Goal: Task Accomplishment & Management: Use online tool/utility

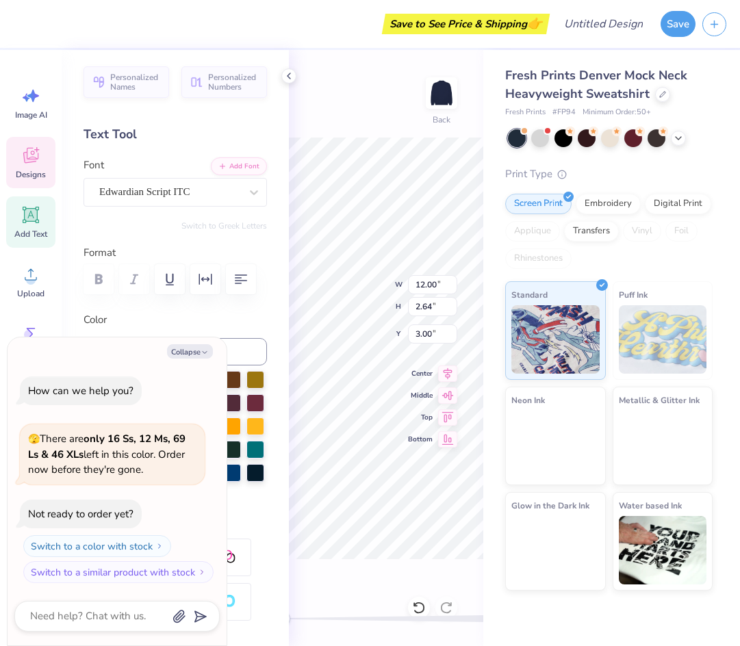
scroll to position [12, 1]
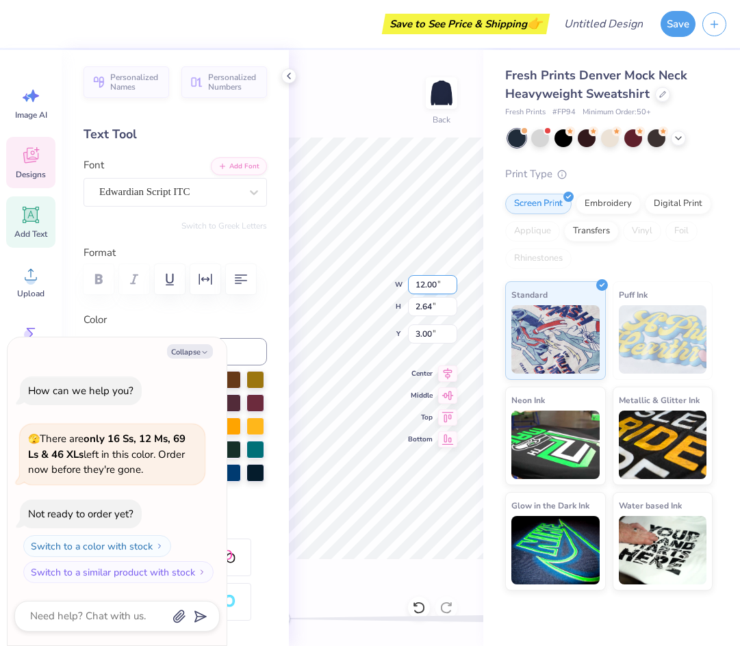
type textarea "x"
type textarea "S"
type textarea "x"
type textarea "Si"
type textarea "x"
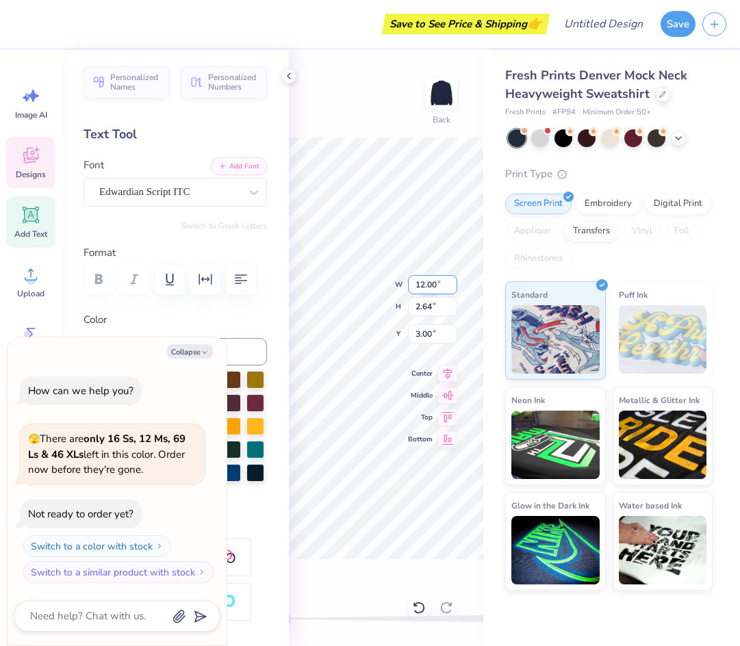
type textarea "Sig"
type textarea "x"
type textarea "Sigm"
type textarea "x"
type textarea "Sigma"
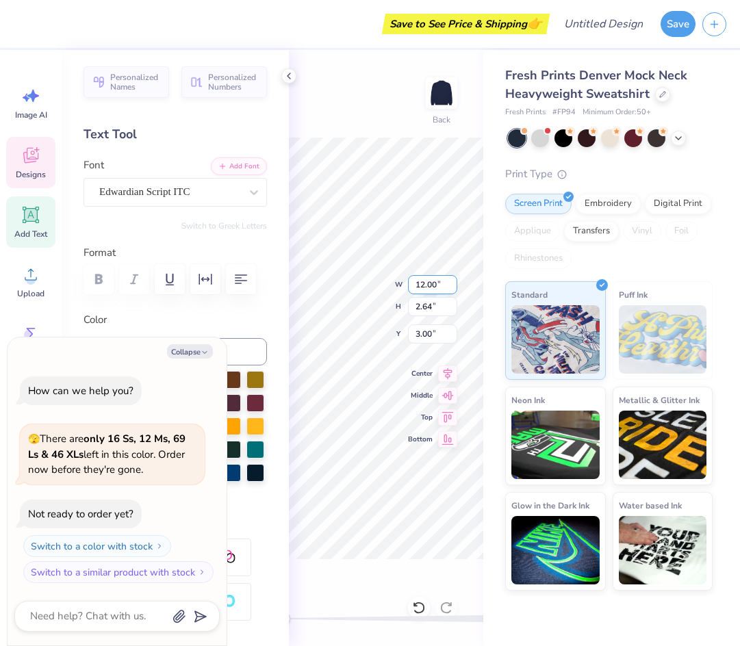
type textarea "x"
type textarea "Sigma"
type textarea "x"
type textarea "Sigma K"
type textarea "x"
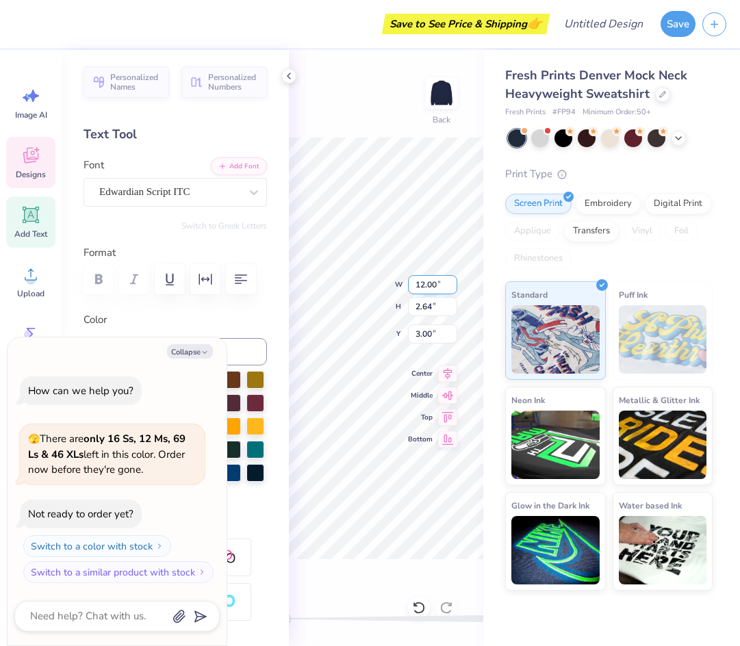
type textarea "Sigma Ka"
type textarea "x"
type textarea "Sigma Kap"
type textarea "x"
type textarea "Sigma [PERSON_NAME]"
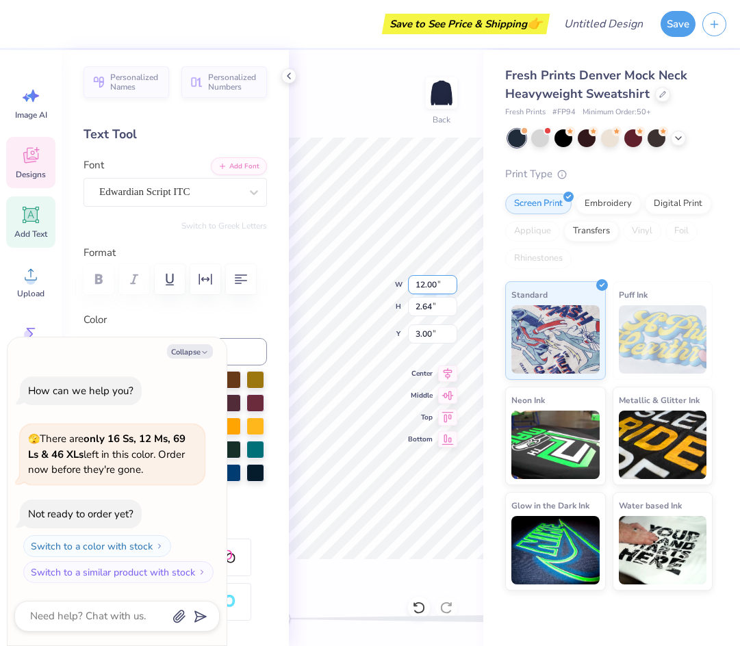
scroll to position [12, 4]
type textarea "x"
type textarea "Sigma Kappa"
click at [429, 317] on div "Back" at bounding box center [386, 348] width 194 height 596
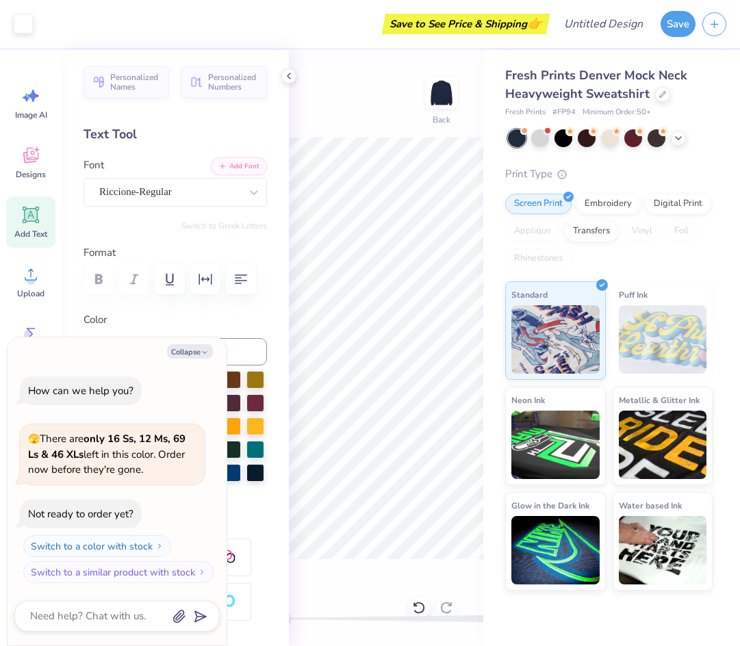
click at [429, 320] on div "Back" at bounding box center [386, 348] width 194 height 596
click at [430, 319] on div "Back W 1.78 1.78 " H 0.60 0.60 " Y 5.84 5.84 " Center Middle Top Bottom" at bounding box center [386, 348] width 194 height 596
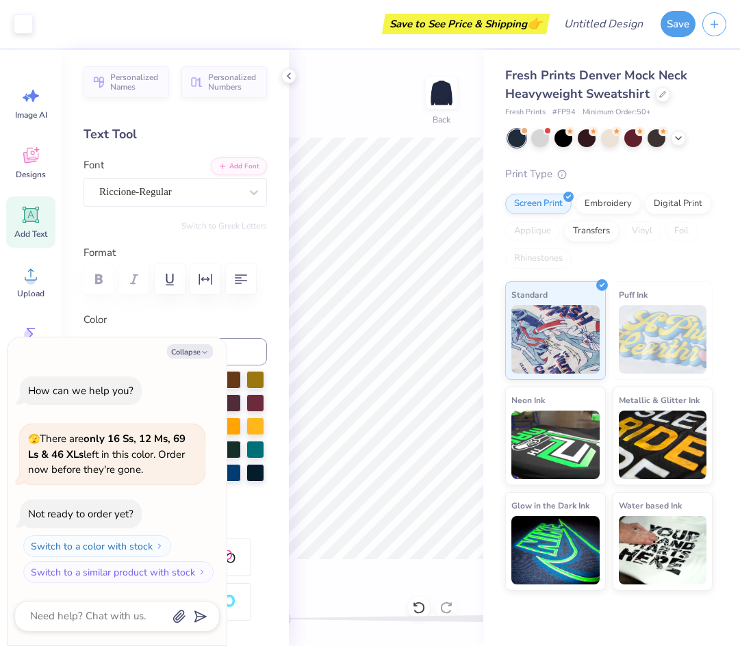
click at [430, 319] on div "Back" at bounding box center [386, 348] width 194 height 596
click at [430, 318] on div "Back W 1.78 1.78 " H 0.60 0.60 " Y 5.84 5.84 " Center Middle Top Bottom" at bounding box center [386, 348] width 194 height 596
click at [202, 350] on icon "button" at bounding box center [205, 352] width 8 height 8
type textarea "x"
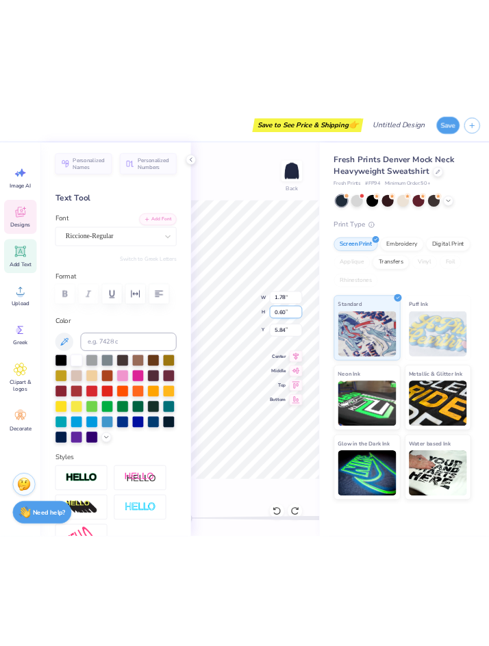
scroll to position [12, 1]
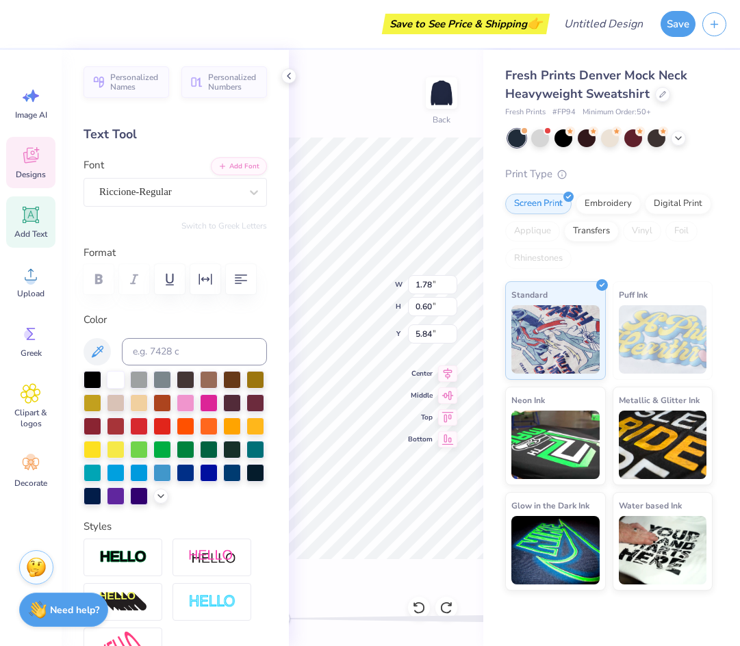
type textarea "1874"
click at [336, 122] on div "Back W 1.78 1.78 " H 0.60 0.60 " Y 5.84 5.84 " Center Middle Top Bottom" at bounding box center [386, 348] width 194 height 596
click at [341, 136] on div "Back" at bounding box center [386, 348] width 194 height 596
click at [346, 131] on div "Back W 1.52 1.52 " H 1.92 1.92 " Y 5.21 5.21 " Center Middle Top Bottom" at bounding box center [386, 348] width 194 height 596
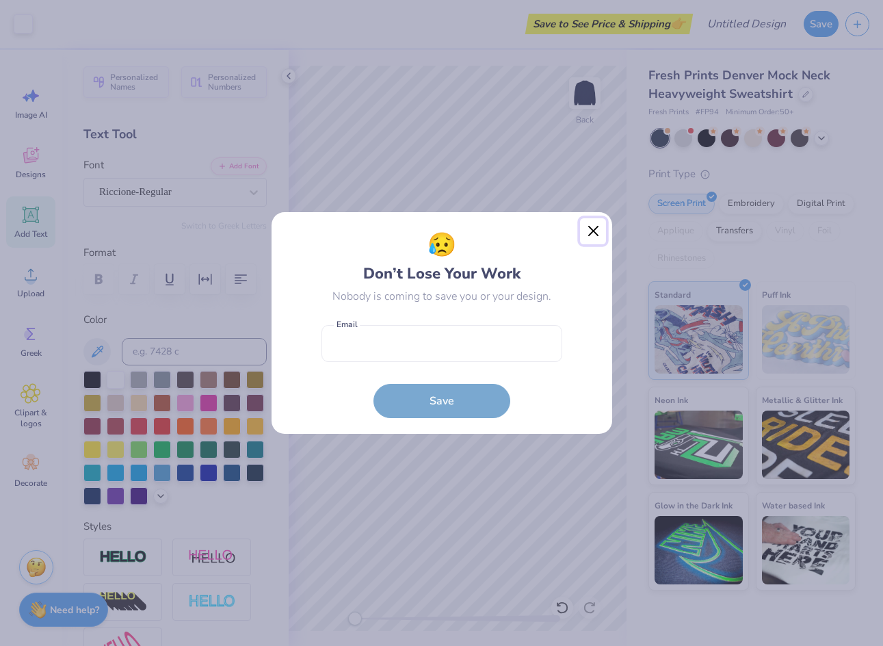
click at [593, 224] on button "Close" at bounding box center [593, 231] width 26 height 26
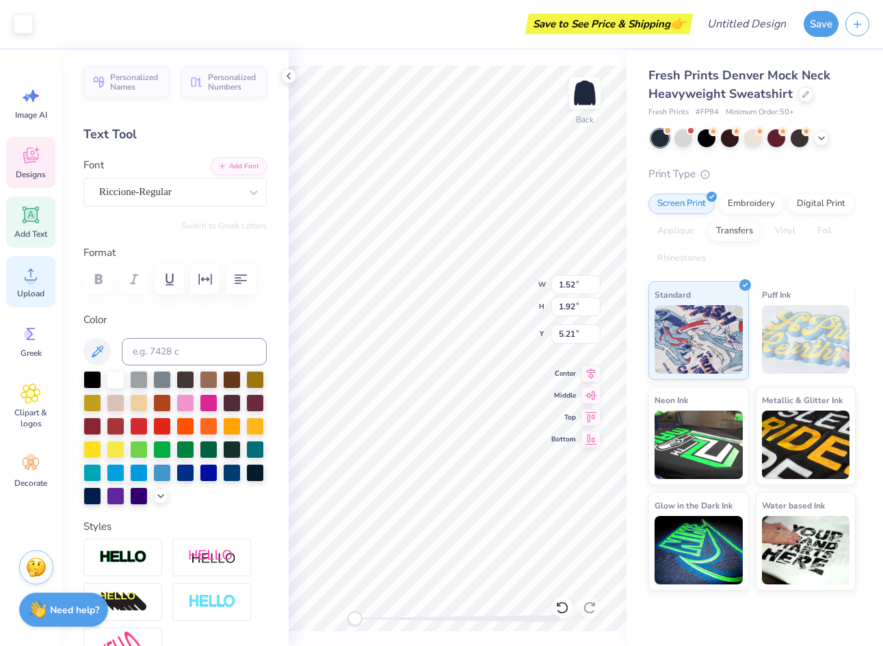
click at [29, 285] on div "Upload" at bounding box center [30, 281] width 49 height 51
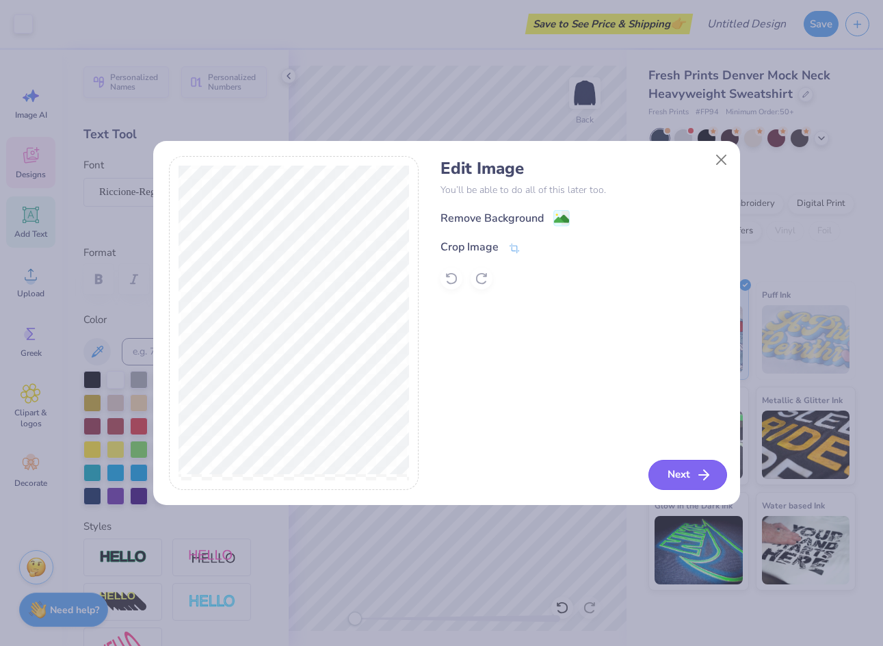
click at [697, 475] on icon "button" at bounding box center [704, 475] width 16 height 16
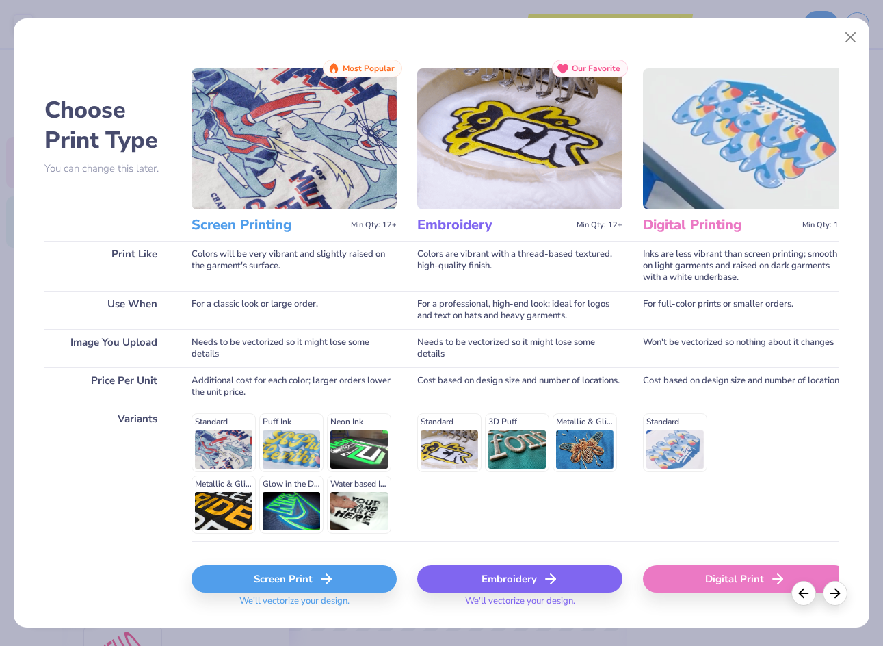
click at [302, 575] on div "Screen Print" at bounding box center [294, 578] width 205 height 27
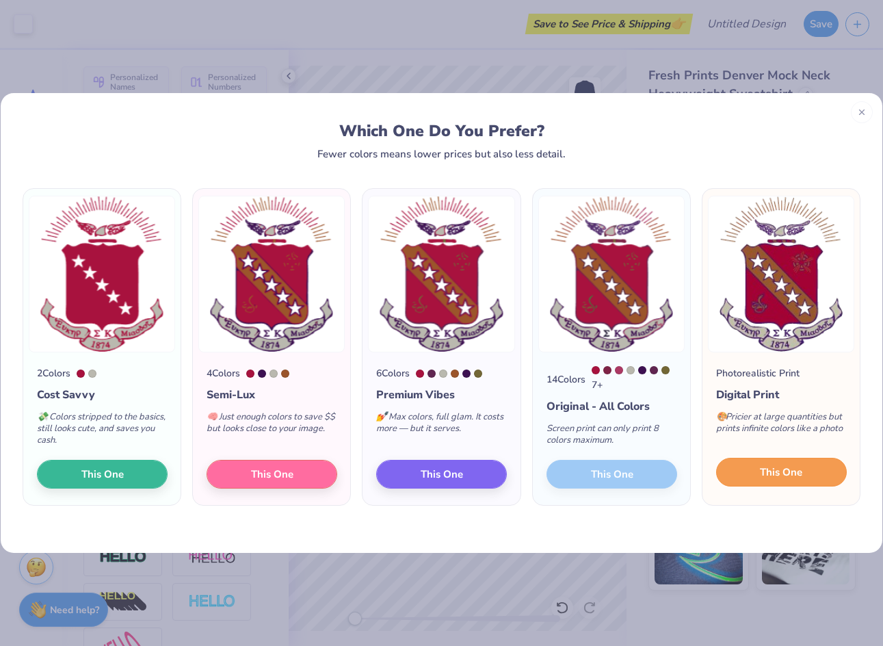
click at [739, 476] on span "This One" at bounding box center [781, 473] width 42 height 16
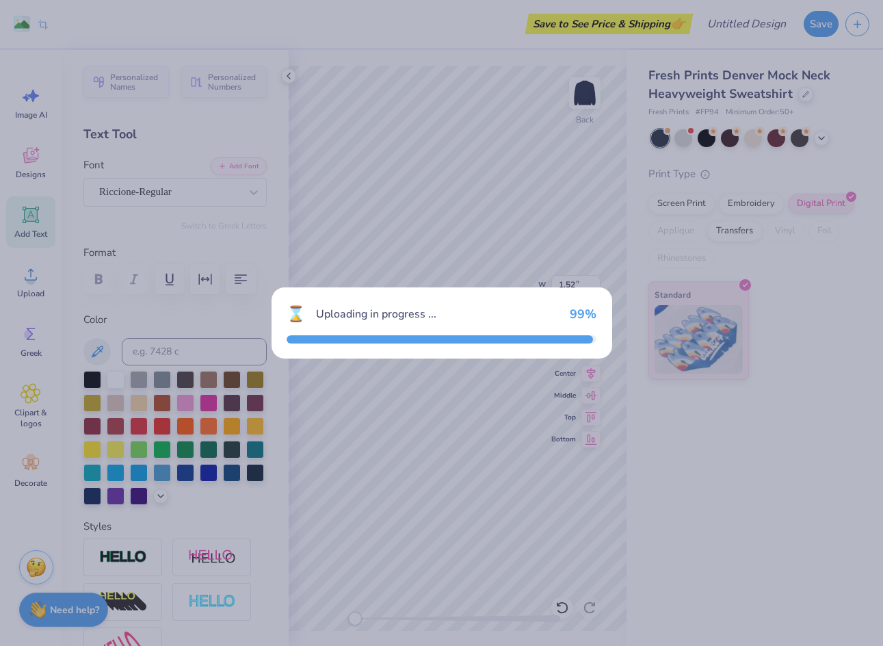
type input "5.15"
type input "6.51"
type input "6.74"
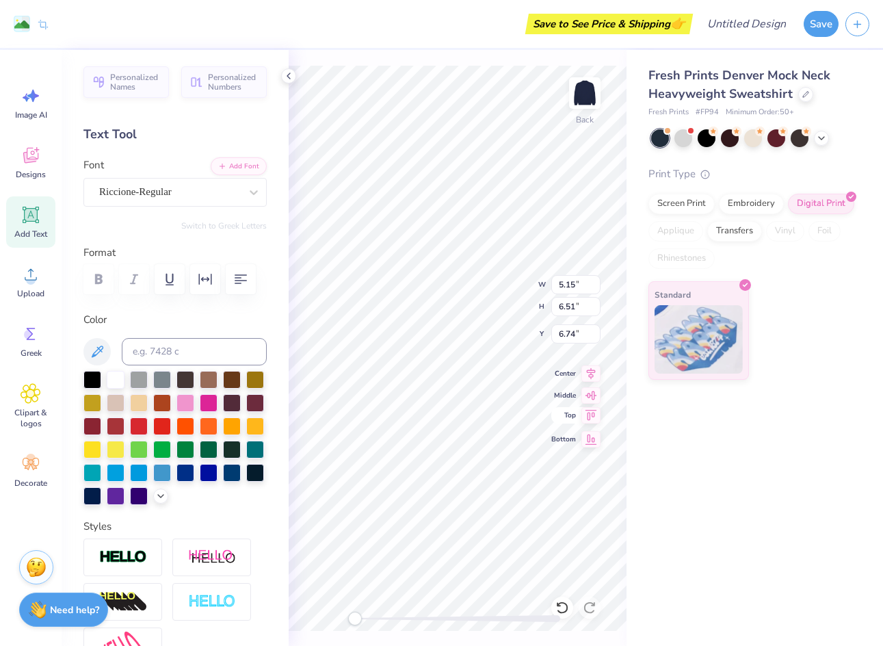
type input "1.52"
type input "1.92"
type input "5.21"
type input "11.58"
type input "3.15"
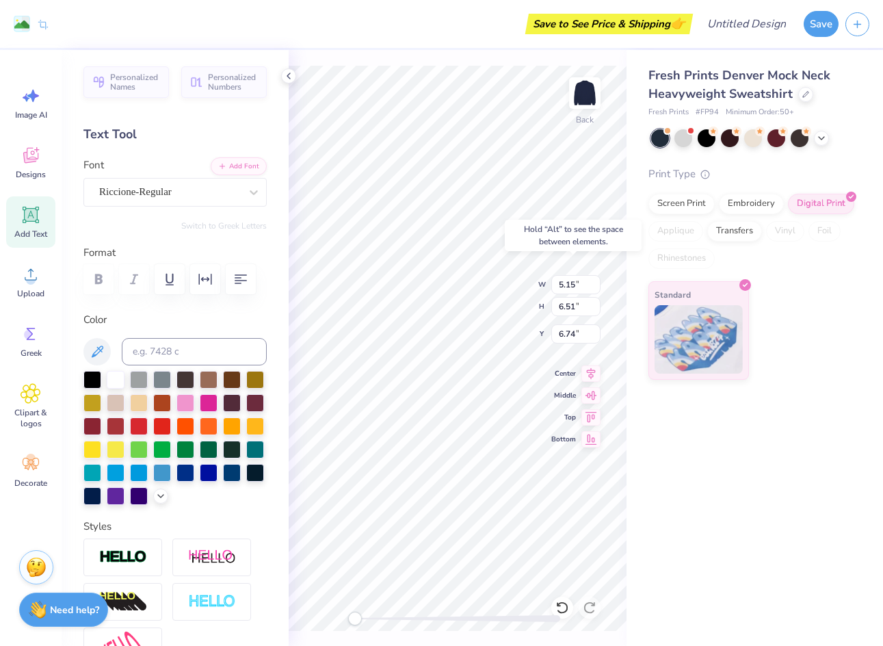
type input "2.75"
type input "1.44"
type input "0.60"
type input "5.84"
type input "5.05"
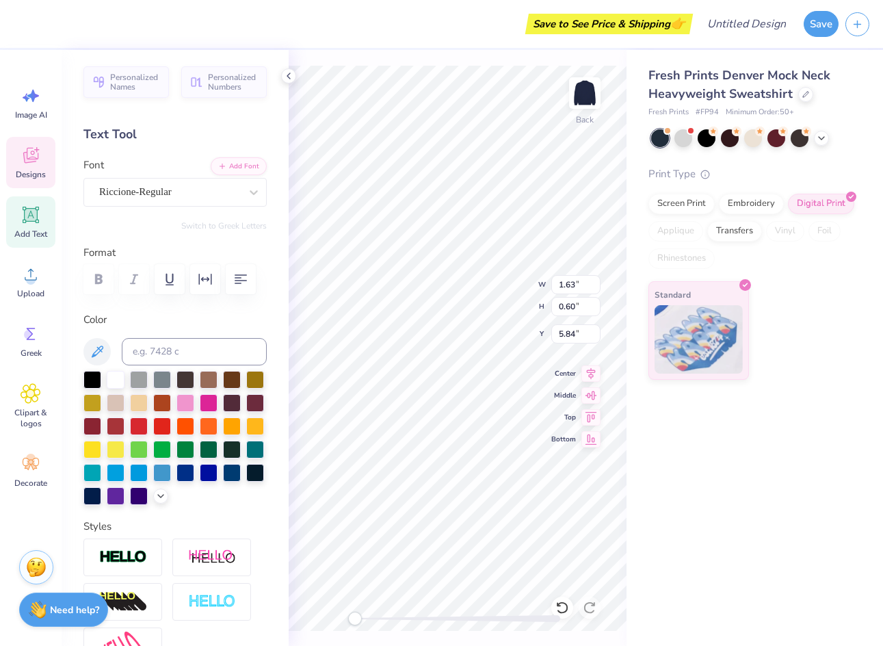
type input "6.39"
type input "4.67"
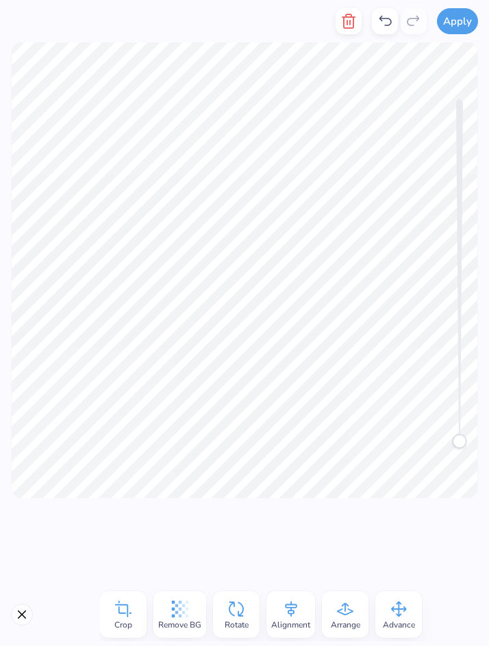
click at [353, 23] on icon "button" at bounding box center [349, 21] width 10 height 14
